Goal: Information Seeking & Learning: Learn about a topic

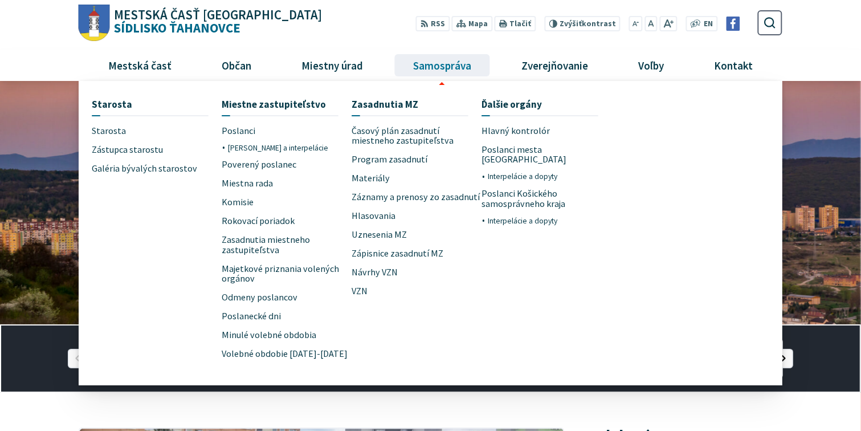
click at [450, 62] on span "Samospráva" at bounding box center [442, 65] width 67 height 31
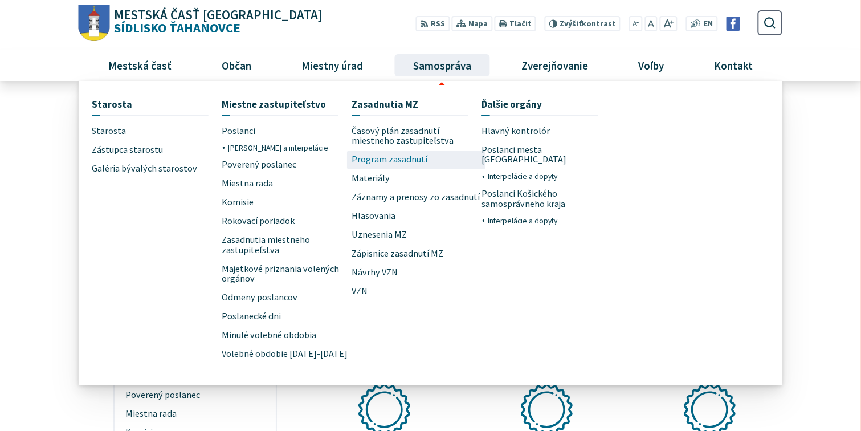
click at [398, 162] on span "Program zasadnutí" at bounding box center [390, 159] width 76 height 19
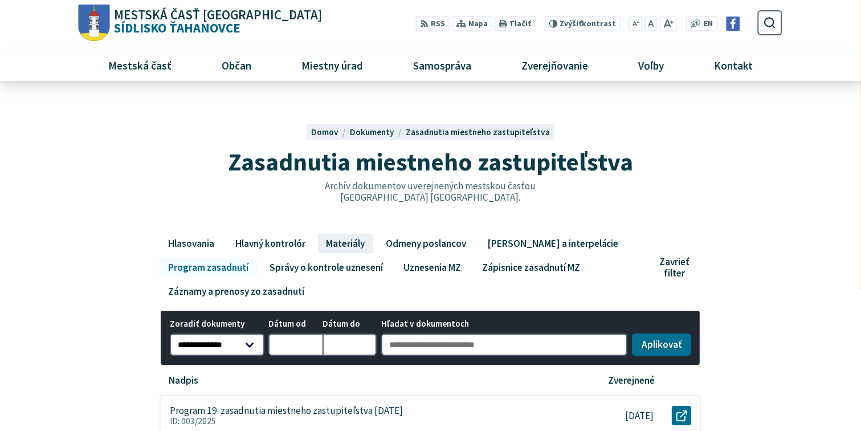
scroll to position [91, 0]
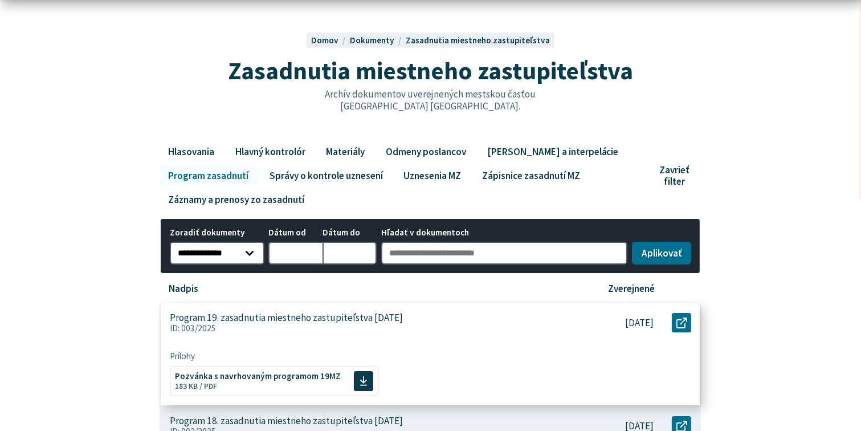
click at [326, 320] on p "Program 19. zasadnutia miestneho zastupiteľstva [DATE]" at bounding box center [286, 318] width 233 height 12
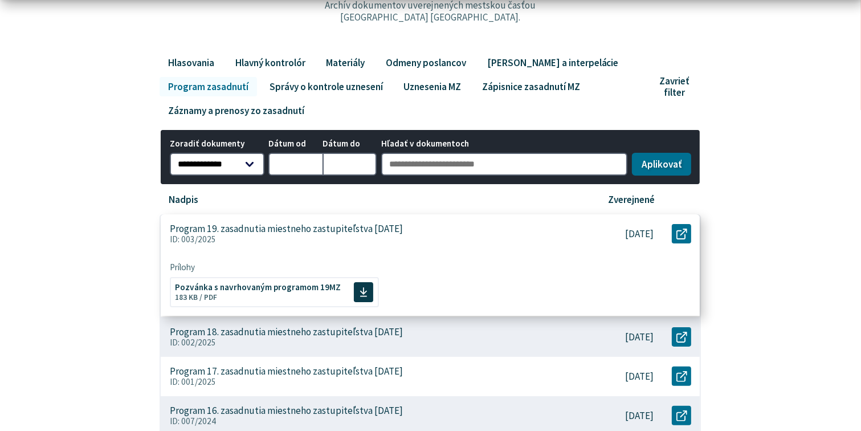
scroll to position [228, 0]
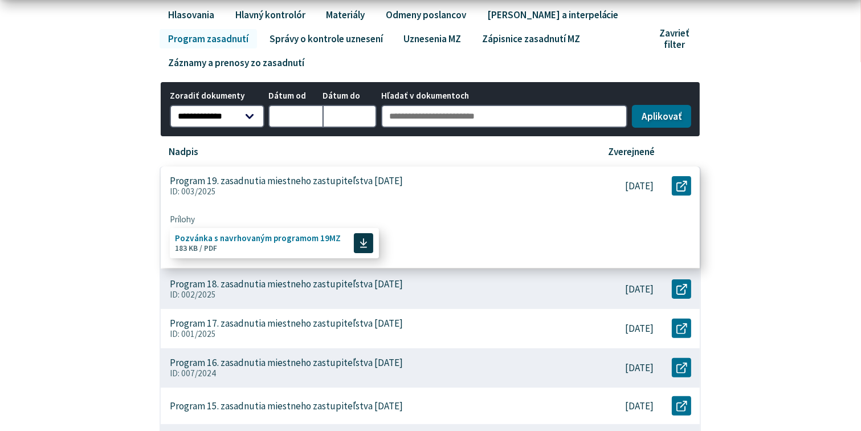
click at [276, 244] on span "Pozvánka s navrhovaným programom 19MZ Veľkosť a typ súboru 183 KB / PDF" at bounding box center [258, 243] width 166 height 27
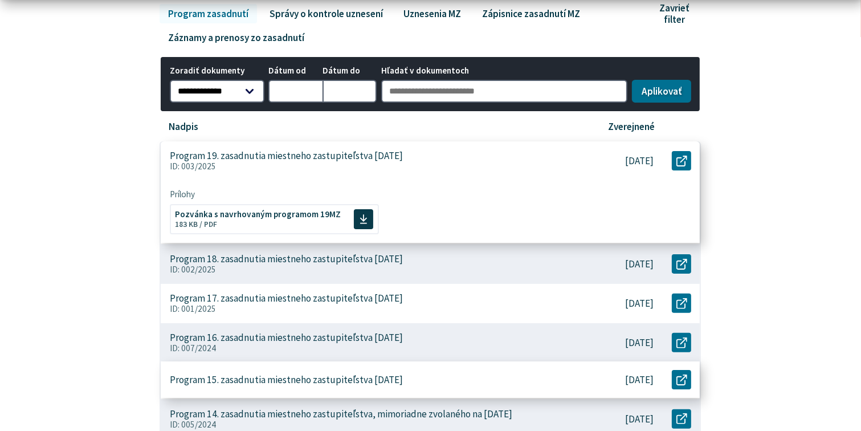
scroll to position [273, 0]
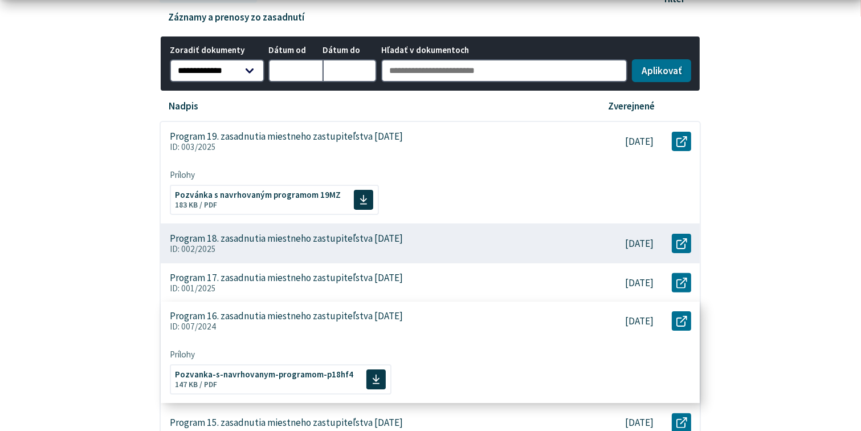
click at [291, 323] on p "ID: 007/2024" at bounding box center [371, 326] width 403 height 10
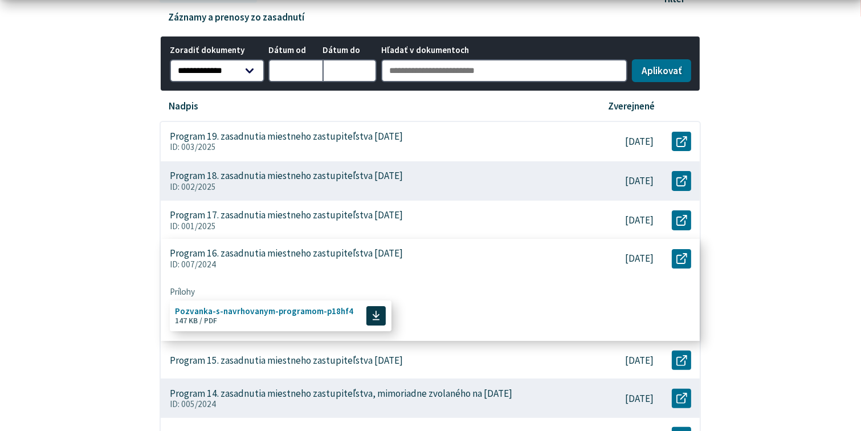
click at [250, 309] on span "Pozvanka-s-navrhovanym-programom-p18hf4" at bounding box center [264, 311] width 178 height 9
